Goal: Answer question/provide support: Share knowledge or assist other users

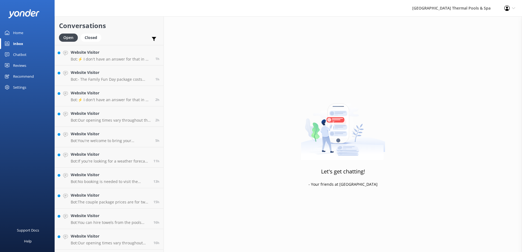
click at [102, 62] on link "Website Visitor Bot: ⚡ I don't have an answer for that in my knowledge base. Pl…" at bounding box center [109, 55] width 109 height 20
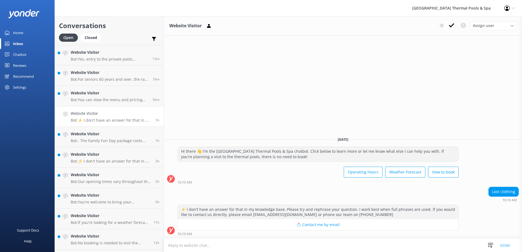
click at [16, 34] on div "Home" at bounding box center [18, 32] width 10 height 11
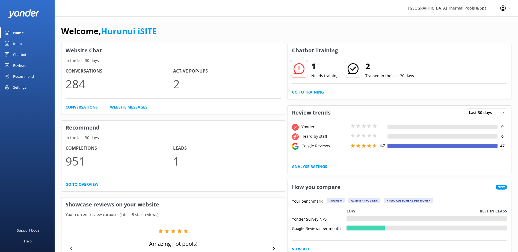
click at [303, 92] on link "Go to Training" at bounding box center [308, 92] width 32 height 6
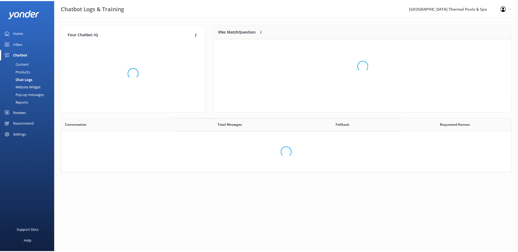
scroll to position [187, 445]
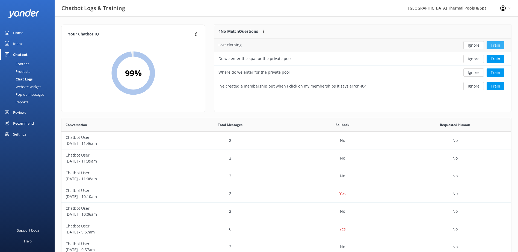
click at [495, 44] on button "Train" at bounding box center [495, 45] width 18 height 8
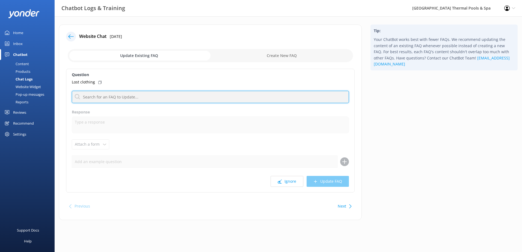
click at [117, 97] on input "text" at bounding box center [210, 97] width 277 height 12
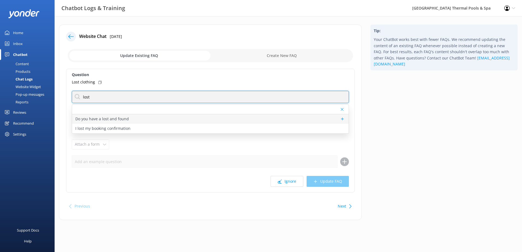
type input "lost"
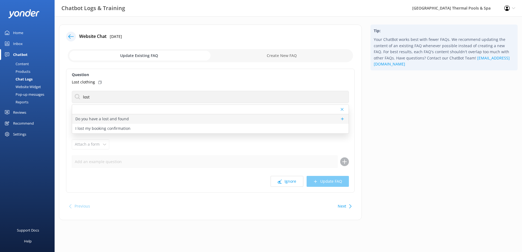
click at [108, 117] on p "Do you have a lost and found" at bounding box center [101, 119] width 53 height 6
type textarea "Please contact info@hanmersprings.co.nz if you have lost something in the towns…"
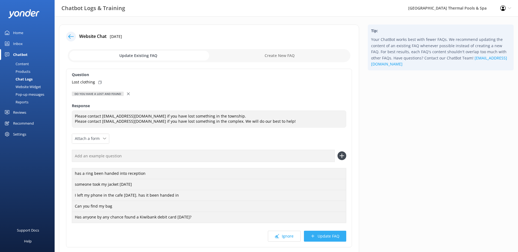
click at [336, 239] on button "Update FAQ" at bounding box center [325, 236] width 42 height 11
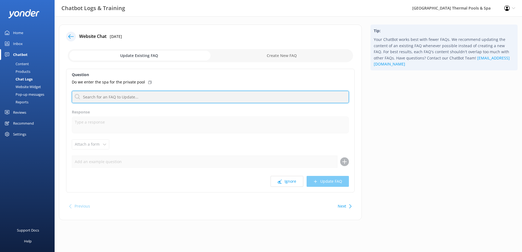
click at [124, 96] on input "text" at bounding box center [210, 97] width 277 height 12
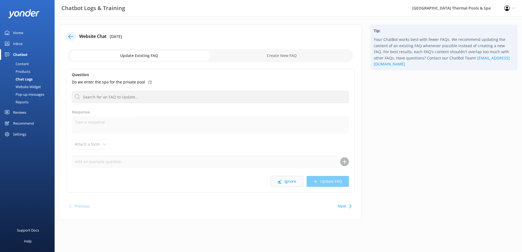
click at [289, 178] on button "Ignore" at bounding box center [286, 181] width 33 height 11
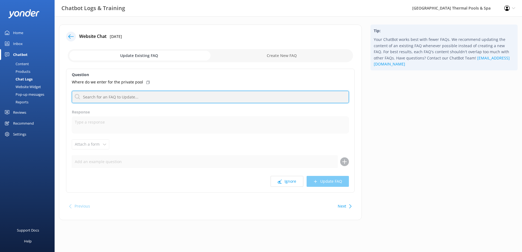
click at [127, 94] on input "text" at bounding box center [210, 97] width 277 height 12
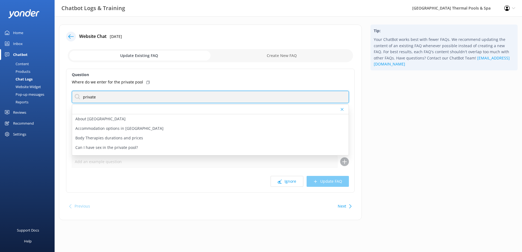
type input "private"
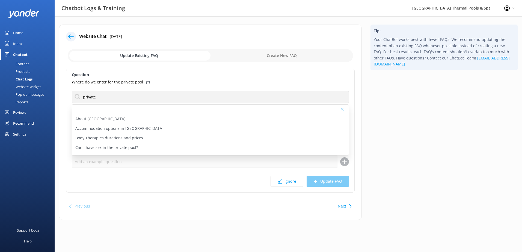
click at [230, 203] on div "Previous Next" at bounding box center [210, 206] width 288 height 15
click at [274, 184] on button "Ignore" at bounding box center [286, 181] width 33 height 11
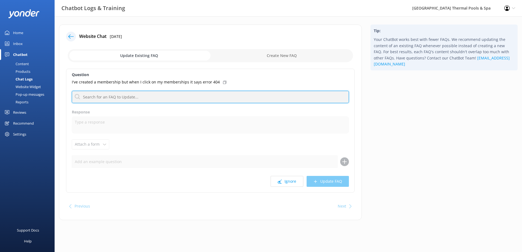
click at [129, 97] on input "text" at bounding box center [210, 97] width 277 height 12
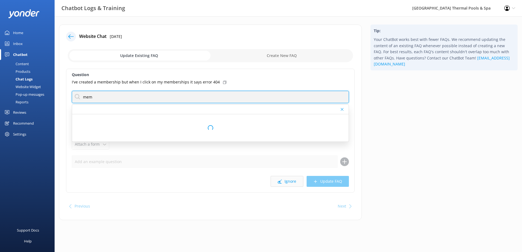
type input "mem"
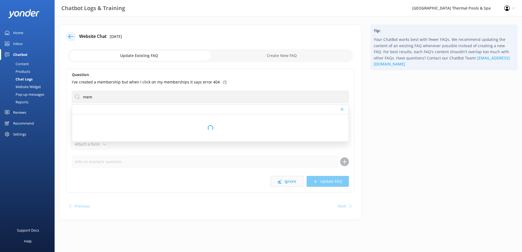
click at [288, 178] on button "Ignore" at bounding box center [286, 181] width 33 height 11
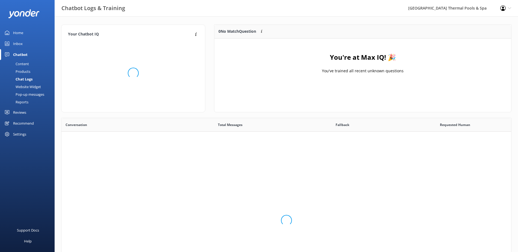
scroll to position [64, 292]
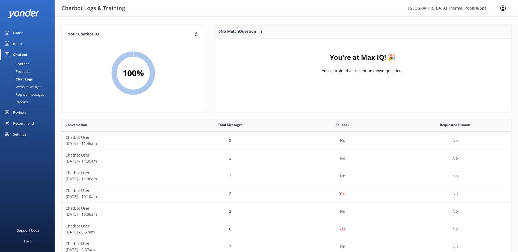
click at [22, 30] on div "Home" at bounding box center [18, 32] width 10 height 11
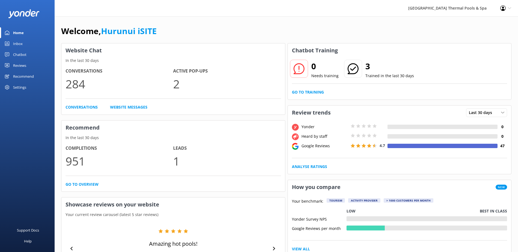
click at [25, 47] on link "Inbox" at bounding box center [27, 43] width 55 height 11
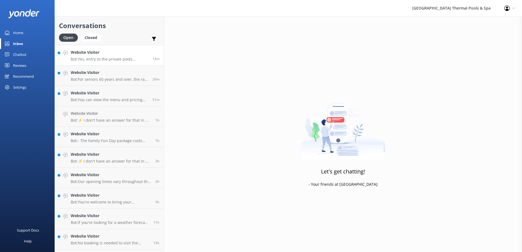
click at [111, 62] on link "Website Visitor Bot: Yes, entry to the private pools includes access to the pub…" at bounding box center [109, 55] width 109 height 20
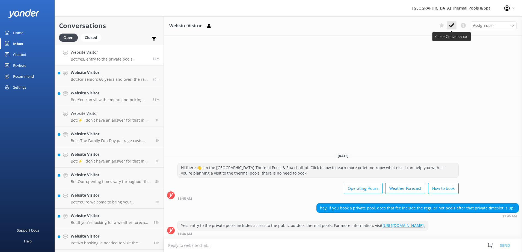
click at [449, 24] on icon at bounding box center [451, 25] width 5 height 5
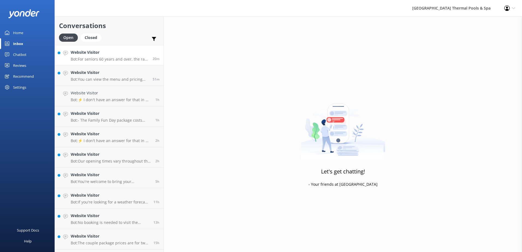
click at [111, 54] on h4 "Website Visitor" at bounding box center [110, 52] width 78 height 6
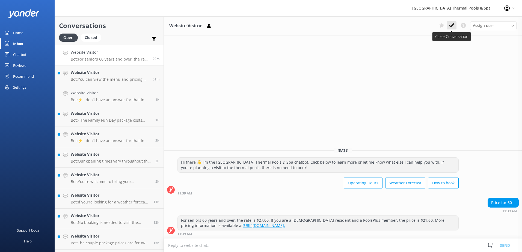
click at [455, 26] on button at bounding box center [451, 25] width 10 height 8
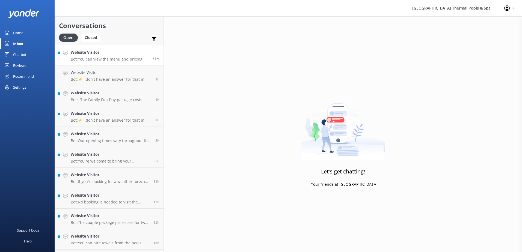
click at [136, 54] on h4 "Website Visitor" at bounding box center [110, 52] width 78 height 6
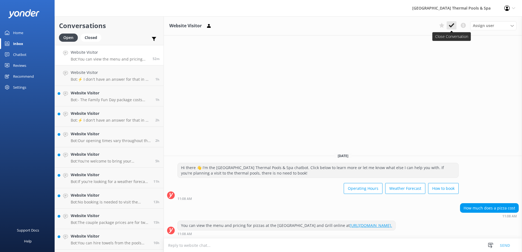
click at [449, 26] on use at bounding box center [451, 25] width 5 height 4
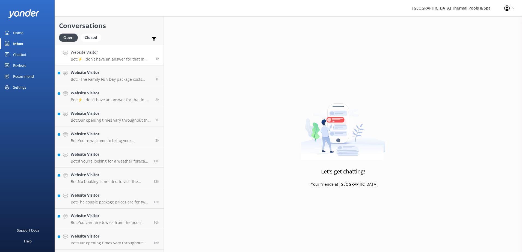
click at [129, 60] on p "Bot: ⚡ I don't have an answer for that in my knowledge base. Please try and rep…" at bounding box center [111, 59] width 81 height 5
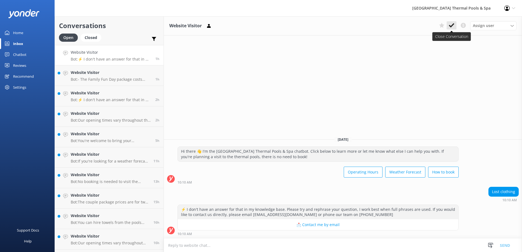
click at [450, 28] on icon at bounding box center [451, 25] width 5 height 5
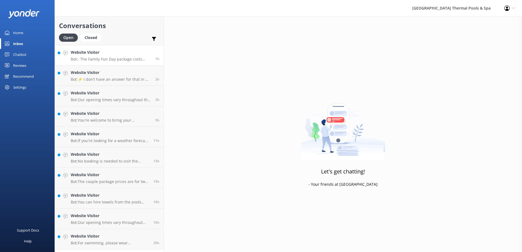
click at [79, 59] on p "Bot: - The Family Fun Day package costs $126 and includes entry for two adults …" at bounding box center [111, 59] width 81 height 5
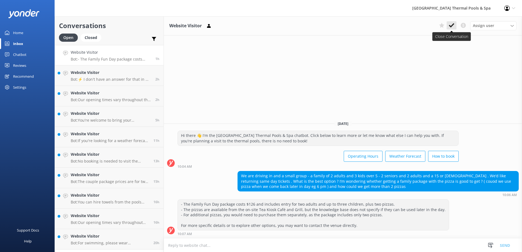
click at [451, 23] on icon at bounding box center [451, 25] width 5 height 5
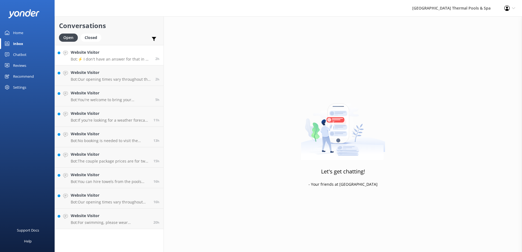
click at [107, 60] on p "Bot: ⚡ I don't have an answer for that in my knowledge base. Please try and rep…" at bounding box center [111, 59] width 81 height 5
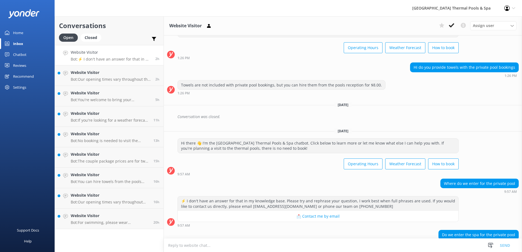
scroll to position [71, 0]
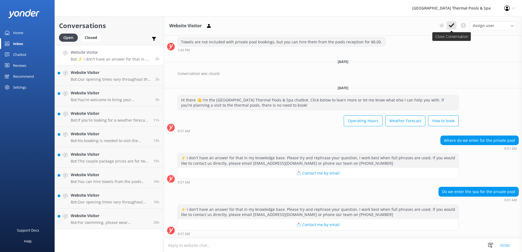
drag, startPoint x: 454, startPoint y: 23, endPoint x: 451, endPoint y: 28, distance: 5.5
click at [451, 28] on icon at bounding box center [451, 25] width 5 height 5
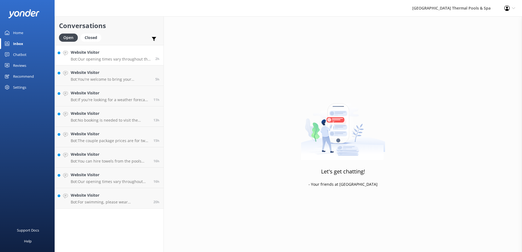
click at [84, 59] on p "Bot: Our opening times vary throughout the year. You can find our current hours…" at bounding box center [111, 59] width 81 height 5
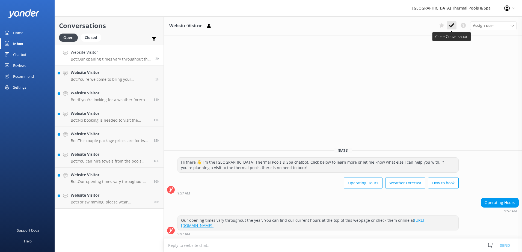
click at [448, 28] on button at bounding box center [451, 25] width 10 height 8
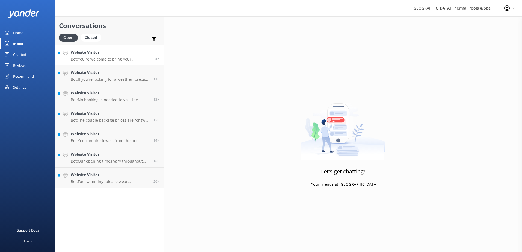
click at [89, 58] on p "Bot: You're welcome to bring your pram/buggy into the thermal pools complex. Pl…" at bounding box center [111, 59] width 81 height 5
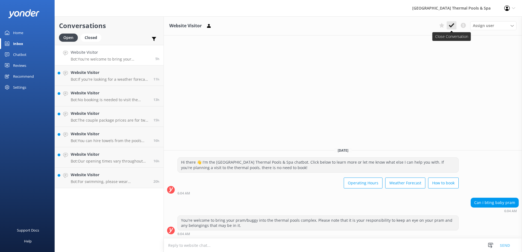
click at [453, 26] on icon at bounding box center [451, 25] width 5 height 5
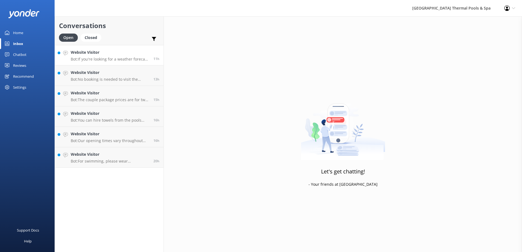
click at [110, 51] on h4 "Website Visitor" at bounding box center [110, 52] width 79 height 6
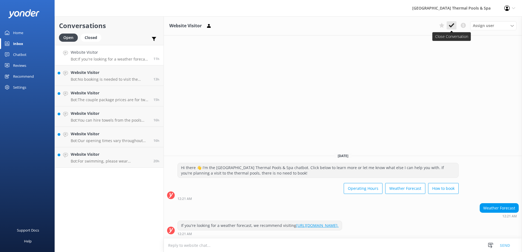
click at [449, 26] on use at bounding box center [451, 25] width 5 height 4
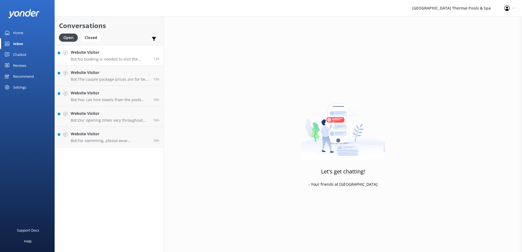
click at [102, 61] on p "Bot: No booking is needed to visit the thermal pools. You can purchase tickets …" at bounding box center [110, 59] width 79 height 5
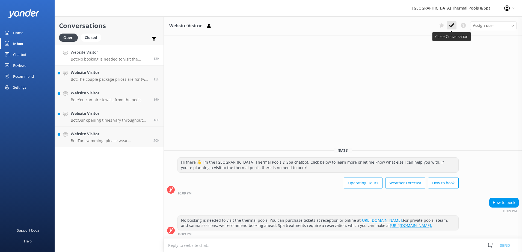
click at [449, 26] on use at bounding box center [451, 25] width 5 height 4
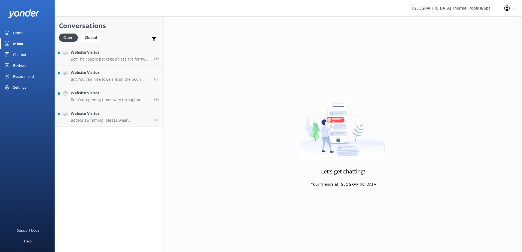
click at [97, 61] on p "Bot: The couple package prices are for two people. For example, the Couple's Ha…" at bounding box center [110, 59] width 79 height 5
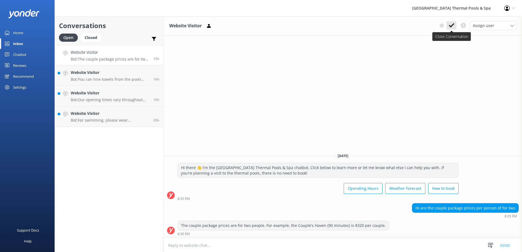
click at [448, 27] on button at bounding box center [451, 25] width 10 height 8
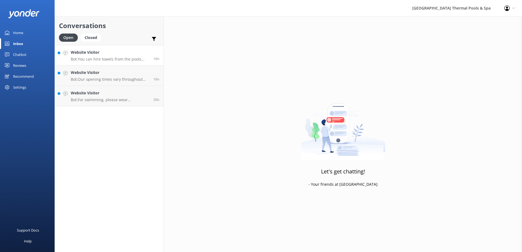
click at [121, 60] on p "Bot: You can hire towels from the pools reception for $8.00. They're not includ…" at bounding box center [110, 59] width 79 height 5
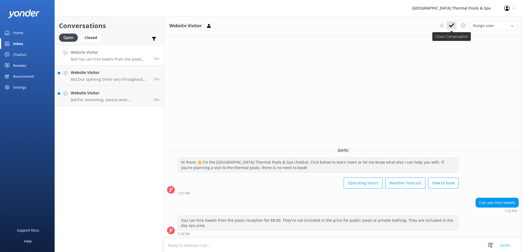
click at [451, 26] on icon at bounding box center [451, 25] width 5 height 5
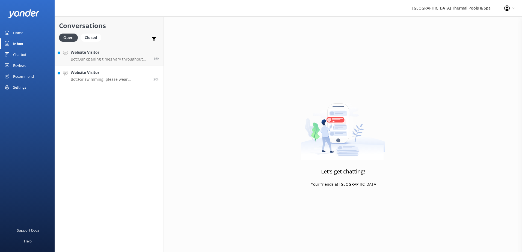
click at [93, 66] on link "Website Visitor Bot: For swimming, please wear respectable clothing, as it's a …" at bounding box center [109, 75] width 109 height 20
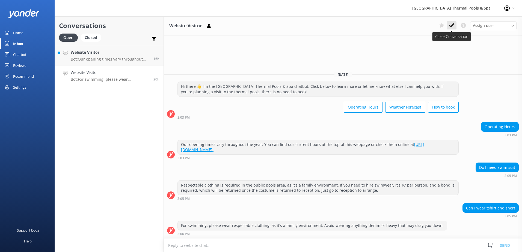
click at [455, 26] on button at bounding box center [451, 25] width 10 height 8
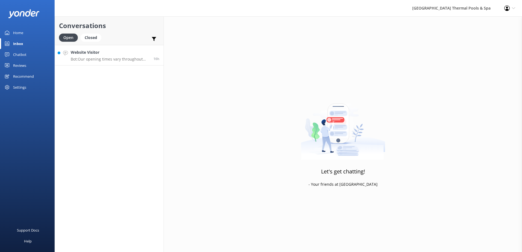
click at [98, 61] on p "Bot: Our opening times vary throughout the year. You can find our current hours…" at bounding box center [110, 59] width 79 height 5
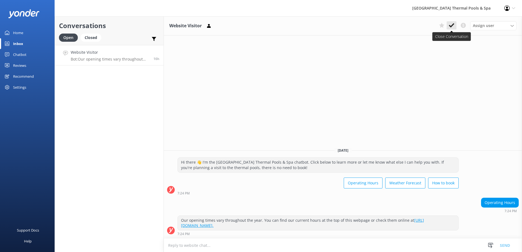
click at [454, 24] on button at bounding box center [451, 25] width 10 height 8
